Goal: Task Accomplishment & Management: Use online tool/utility

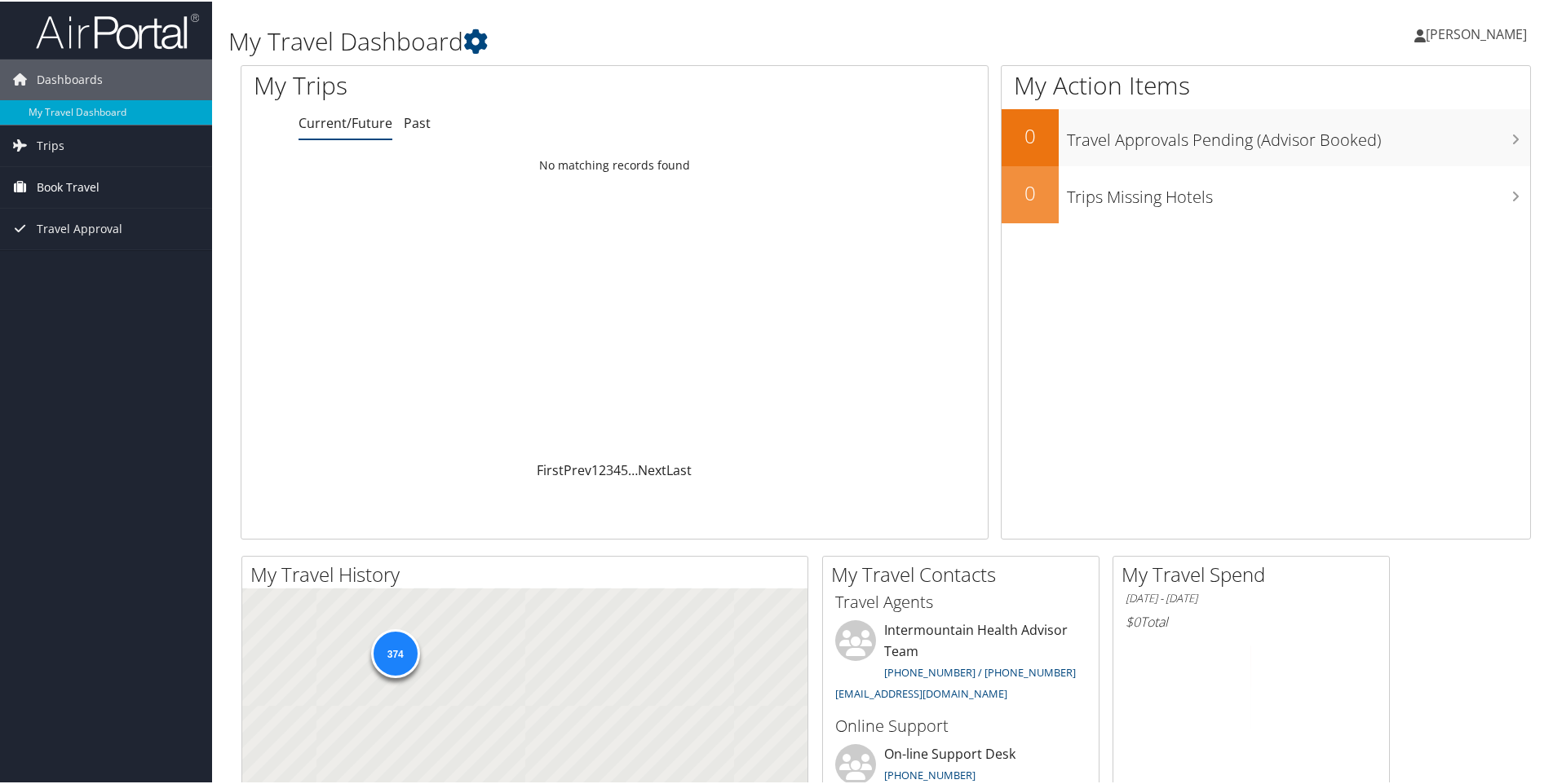
click at [64, 187] on span "Book Travel" at bounding box center [68, 186] width 63 height 41
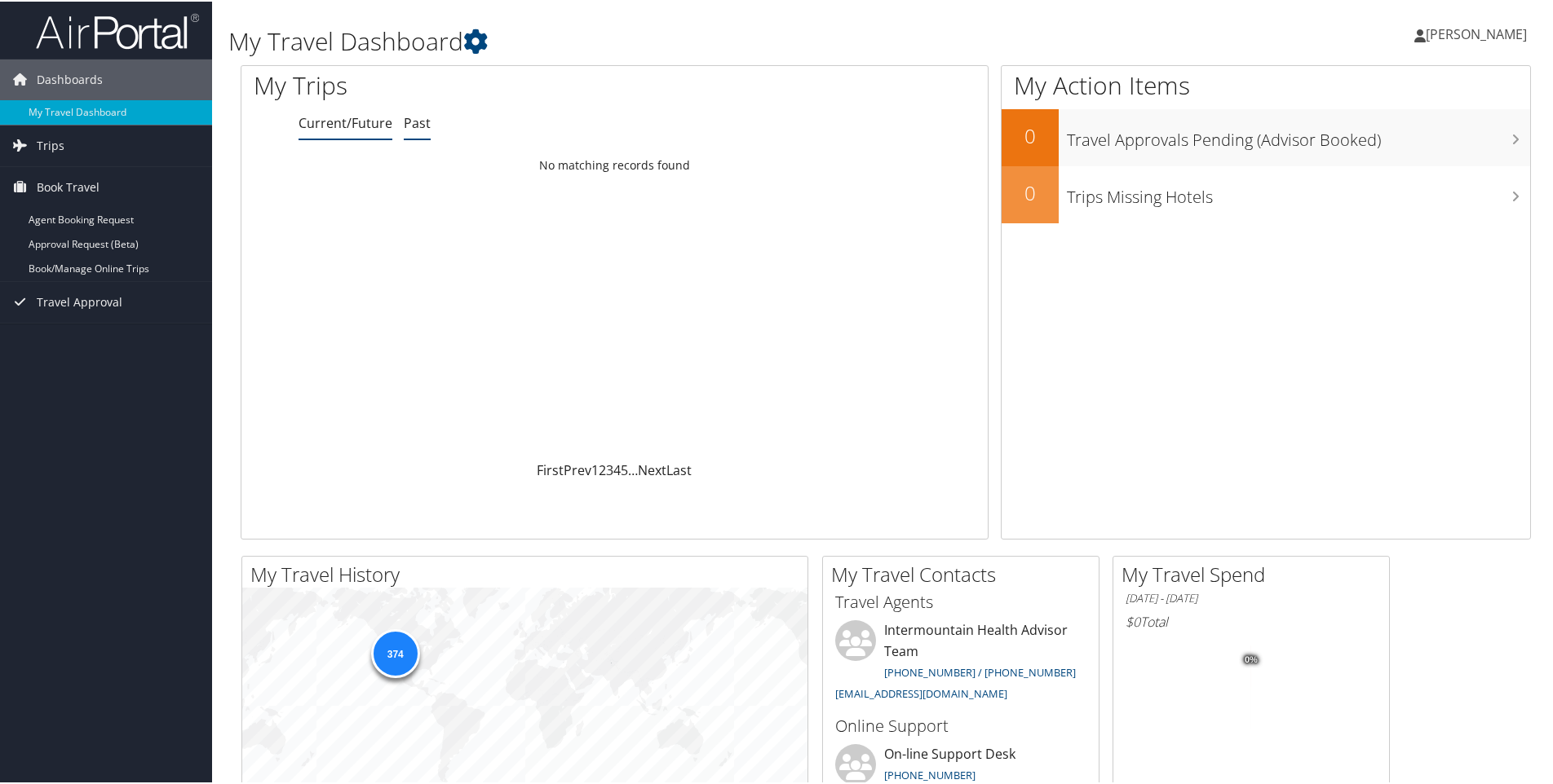
click at [415, 125] on link "Past" at bounding box center [417, 122] width 27 height 18
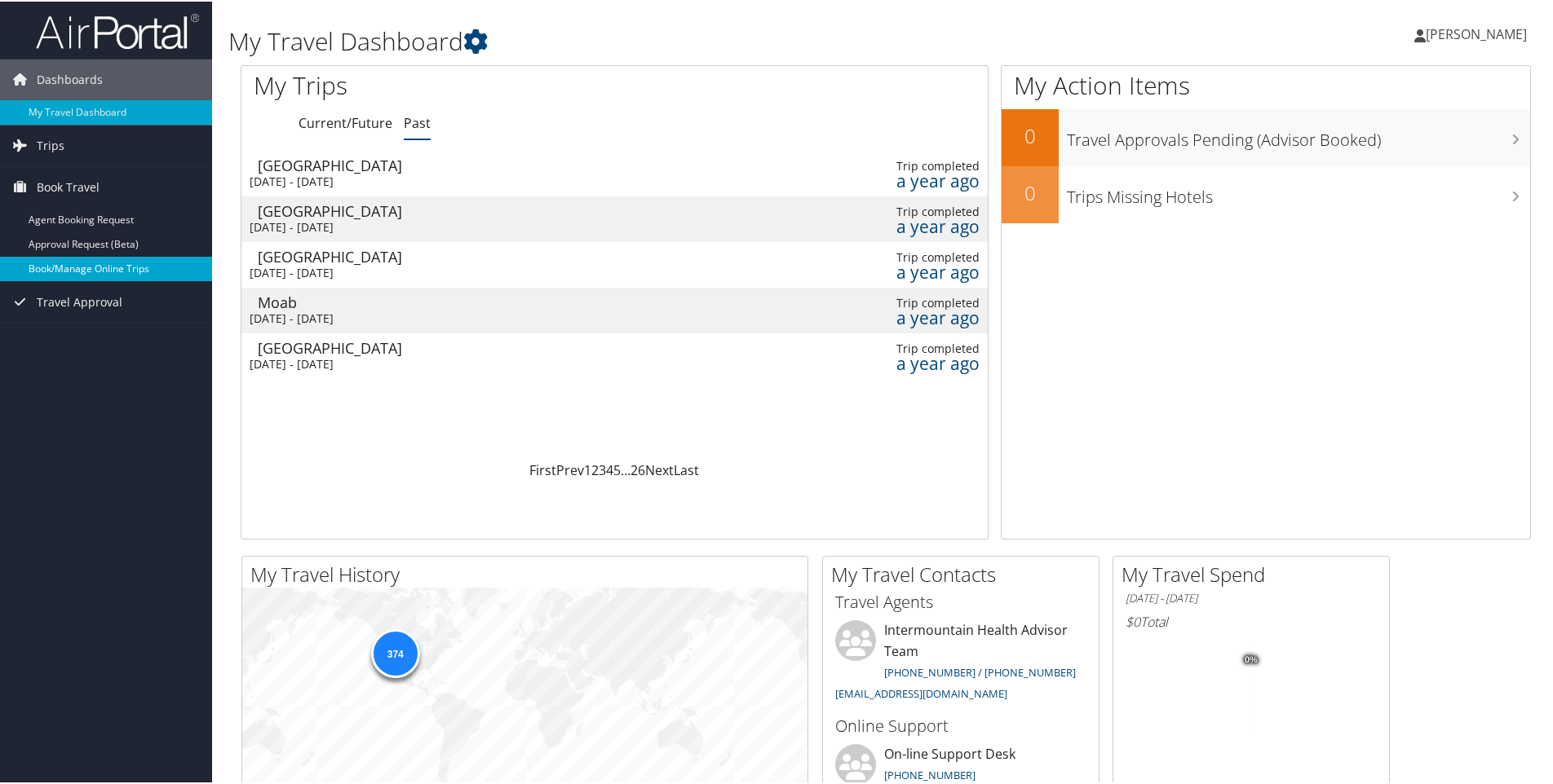
click at [117, 268] on link "Book/Manage Online Trips" at bounding box center [106, 267] width 212 height 24
click at [103, 272] on link "Book/Manage Online Trips" at bounding box center [106, 267] width 212 height 24
